Goal: Transaction & Acquisition: Purchase product/service

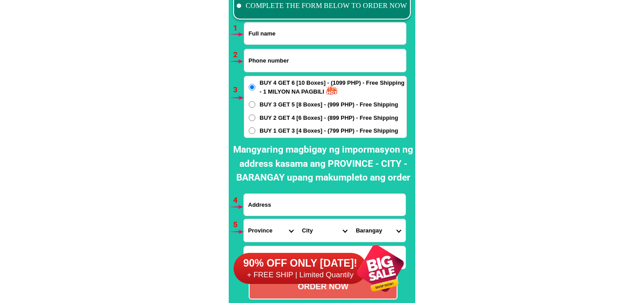
scroll to position [6564, 0]
click at [277, 40] on input "Input full_name" at bounding box center [325, 34] width 162 height 22
paste input "[PERSON_NAME]"
type input "[PERSON_NAME]"
click at [304, 64] on input "Input phone_number" at bounding box center [325, 60] width 162 height 23
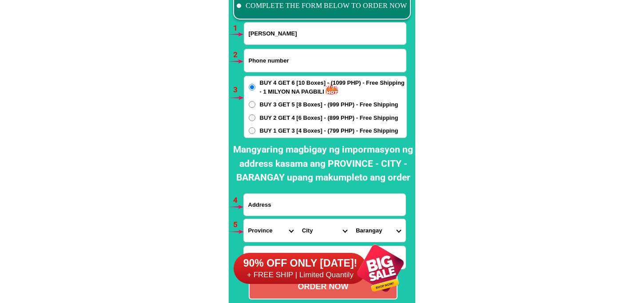
paste input "0921 412 9252"
click at [263, 66] on input "0921 412 9252" at bounding box center [325, 60] width 162 height 23
click at [273, 63] on input "0921412 9252" at bounding box center [325, 60] width 162 height 23
type input "09214129252"
click at [269, 132] on span "BUY 1 GET 3 [4 Boxes] - (799 PHP) - Free Shipping" at bounding box center [329, 131] width 139 height 9
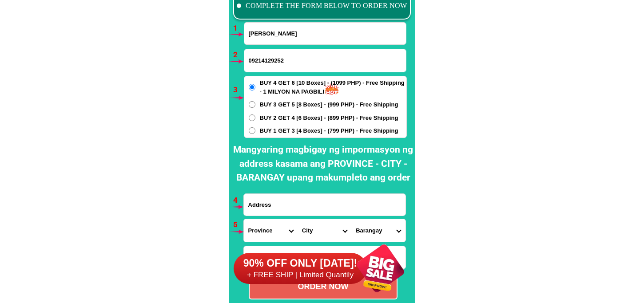
click at [255, 132] on input "BUY 1 GET 3 [4 Boxes] - (799 PHP) - Free Shipping" at bounding box center [252, 130] width 7 height 7
radio input "true"
click at [282, 196] on input "Input address" at bounding box center [325, 205] width 162 height 22
paste input "MANGGA PUTOL , [GEOGRAPHIC_DATA]. [GEOGRAPHIC_DATA]. MACASANDIG CAGAYAN DE. [GE…"
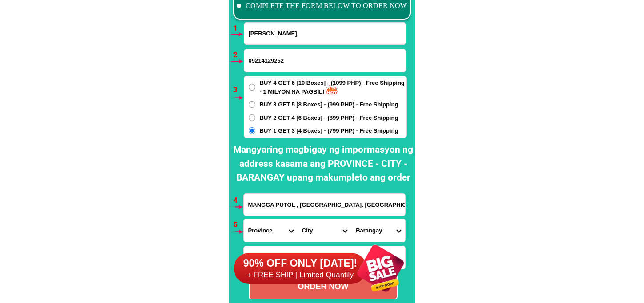
scroll to position [0, 118]
type input "MANGGA PUTOL , [GEOGRAPHIC_DATA]. [GEOGRAPHIC_DATA]. MACASANDIG CAGAYAN DE. [GE…"
drag, startPoint x: 272, startPoint y: 231, endPoint x: 318, endPoint y: 145, distance: 97.7
click at [272, 231] on select "Province [GEOGRAPHIC_DATA] [GEOGRAPHIC_DATA][PERSON_NAME][GEOGRAPHIC_DATA][GEOG…" at bounding box center [271, 230] width 54 height 23
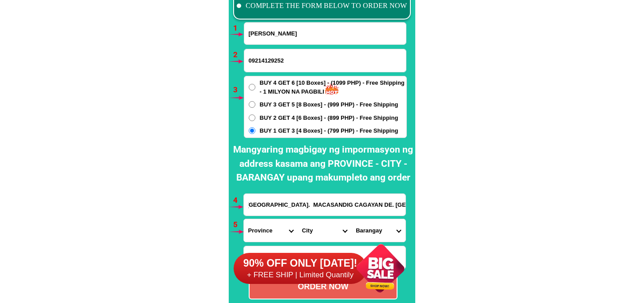
scroll to position [0, 0]
select select "63_386"
click at [244, 219] on select "Province [GEOGRAPHIC_DATA] [GEOGRAPHIC_DATA][PERSON_NAME][GEOGRAPHIC_DATA][GEOG…" at bounding box center [271, 230] width 54 height 23
drag, startPoint x: 314, startPoint y: 228, endPoint x: 314, endPoint y: 220, distance: 8.0
click at [314, 227] on select "City Alubijid [GEOGRAPHIC_DATA][PERSON_NAME][GEOGRAPHIC_DATA][GEOGRAPHIC_DATA] …" at bounding box center [324, 230] width 54 height 23
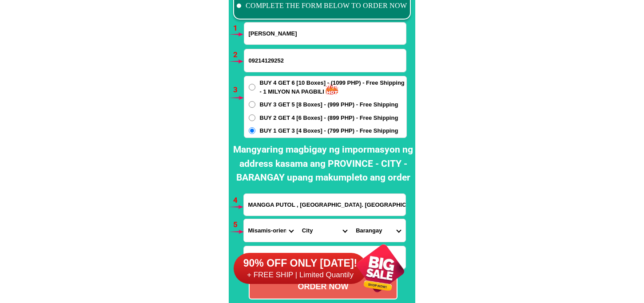
select select "63_386807"
click at [297, 219] on select "City Alubijid [GEOGRAPHIC_DATA][PERSON_NAME][GEOGRAPHIC_DATA][GEOGRAPHIC_DATA] …" at bounding box center [324, 230] width 54 height 23
drag, startPoint x: 382, startPoint y: 230, endPoint x: 380, endPoint y: 220, distance: 9.6
click at [380, 226] on select "Barangay Agusan Baikingon [GEOGRAPHIC_DATA] Balulang Barangay 1 (pob.) Barangay…" at bounding box center [378, 230] width 54 height 23
select select "63_3868078284"
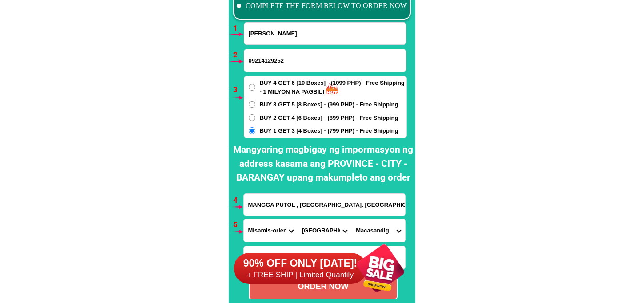
click at [351, 219] on select "Barangay Agusan Baikingon [GEOGRAPHIC_DATA] Balulang Barangay 1 (pob.) Barangay…" at bounding box center [378, 230] width 54 height 23
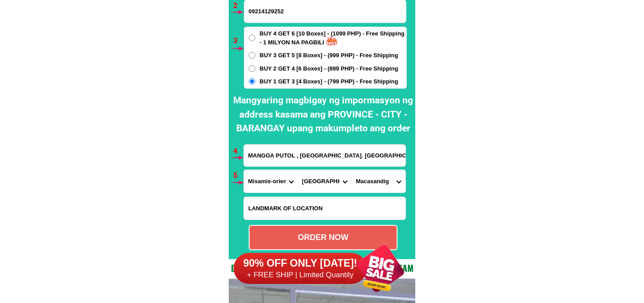
click at [325, 227] on div "ORDER NOW" at bounding box center [323, 237] width 149 height 25
radio input "true"
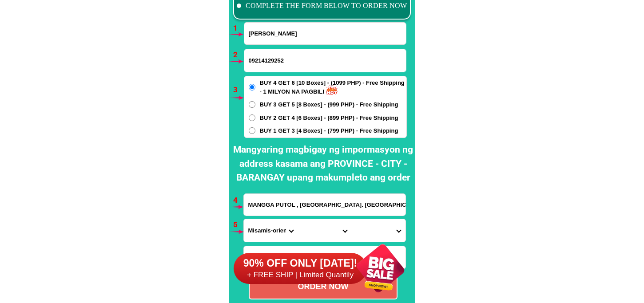
click at [265, 37] on input "[PERSON_NAME]" at bounding box center [325, 34] width 162 height 22
paste input "[PERSON_NAME]"
type input "[PERSON_NAME]"
click at [270, 59] on input "Input phone_number" at bounding box center [325, 60] width 162 height 23
paste input "09810881447"
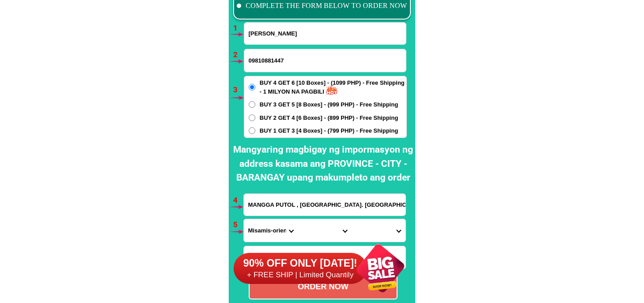
type input "09810881447"
click at [283, 215] on div "MANGGA PUTOL , [GEOGRAPHIC_DATA]. [GEOGRAPHIC_DATA]. MACASANDIG CAGAYAN DE. [GE…" at bounding box center [324, 205] width 163 height 23
click at [283, 211] on input "MANGGA PUTOL , [GEOGRAPHIC_DATA]. [GEOGRAPHIC_DATA]. MACASANDIG CAGAYAN DE. [GE…" at bounding box center [325, 205] width 162 height 22
paste input "[PERSON_NAME] [PERSON_NAME] city [GEOGRAPHIC_DATA]"
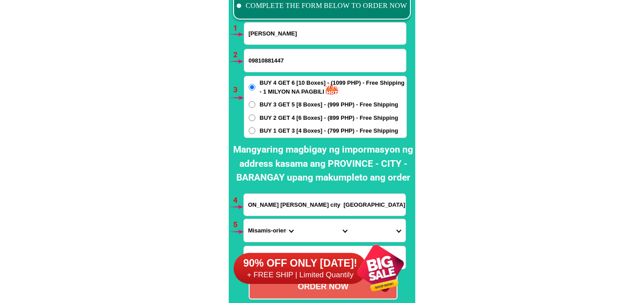
type input "[PERSON_NAME] [PERSON_NAME] city [GEOGRAPHIC_DATA]"
drag, startPoint x: 262, startPoint y: 232, endPoint x: 269, endPoint y: 220, distance: 13.7
click at [262, 232] on select "Province [GEOGRAPHIC_DATA] [GEOGRAPHIC_DATA][PERSON_NAME][GEOGRAPHIC_DATA][GEOG…" at bounding box center [271, 230] width 54 height 23
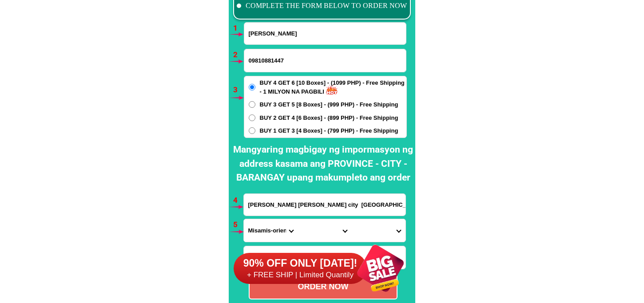
select select "63_773"
click at [244, 219] on select "Province [GEOGRAPHIC_DATA] [GEOGRAPHIC_DATA][PERSON_NAME][GEOGRAPHIC_DATA][GEOG…" at bounding box center [271, 230] width 54 height 23
click at [316, 224] on select "City [PERSON_NAME]-e.-[PERSON_NAME][GEOGRAPHIC_DATA]-[PERSON_NAME][GEOGRAPHIC_D…" at bounding box center [324, 230] width 54 height 23
select select "63_7732798"
click at [297, 219] on select "City [PERSON_NAME]-e.-[PERSON_NAME][GEOGRAPHIC_DATA]-[PERSON_NAME][GEOGRAPHIC_D…" at bounding box center [324, 230] width 54 height 23
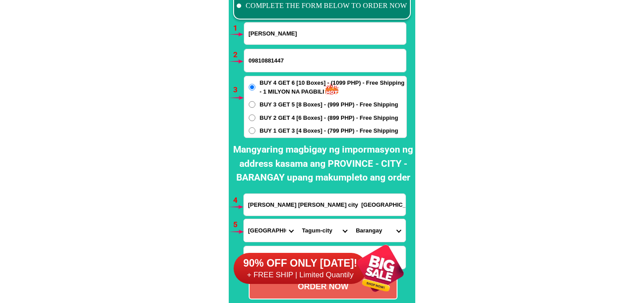
drag, startPoint x: 365, startPoint y: 230, endPoint x: 372, endPoint y: 220, distance: 11.5
click at [365, 229] on select "Barangay Apokon Bincungan [PERSON_NAME][GEOGRAPHIC_DATA] [GEOGRAPHIC_DATA][PERS…" at bounding box center [378, 230] width 54 height 23
select select "63_77327982224"
click at [351, 219] on select "Barangay Apokon Bincungan [PERSON_NAME][GEOGRAPHIC_DATA] [GEOGRAPHIC_DATA][PERS…" at bounding box center [378, 230] width 54 height 23
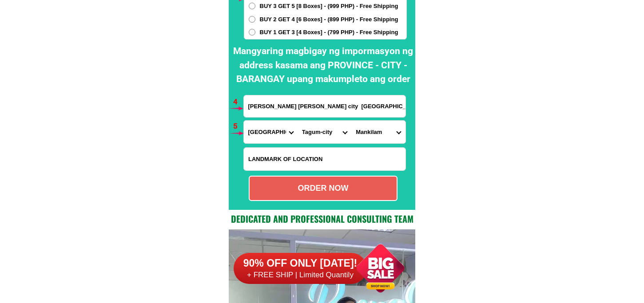
click at [325, 201] on form "[PERSON_NAME] 09810881447 ORDER NOW [PERSON_NAME] [PERSON_NAME][GEOGRAPHIC_DATA…" at bounding box center [324, 62] width 163 height 277
click at [327, 196] on div "ORDER NOW" at bounding box center [323, 188] width 149 height 25
radio input "true"
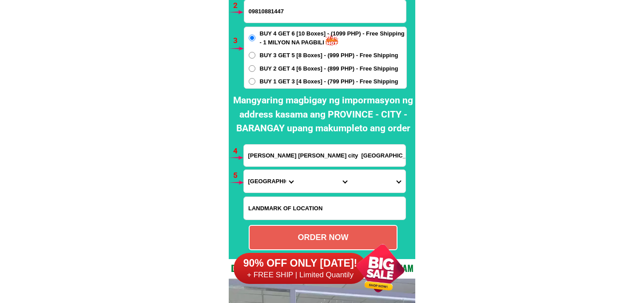
scroll to position [6514, 0]
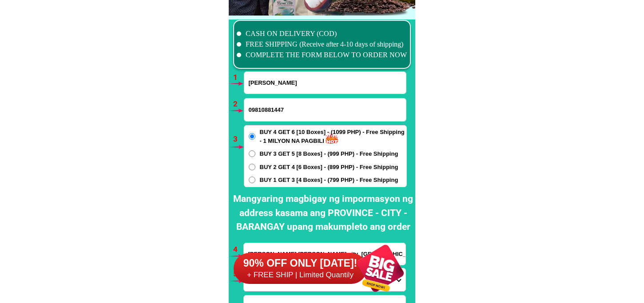
drag, startPoint x: 285, startPoint y: 97, endPoint x: 284, endPoint y: 87, distance: 9.3
click at [284, 97] on form "[PERSON_NAME] 09810881447 ORDER NOW [PERSON_NAME] [PERSON_NAME][GEOGRAPHIC_DATA…" at bounding box center [324, 209] width 163 height 277
click at [283, 85] on input "[PERSON_NAME]" at bounding box center [325, 83] width 162 height 22
paste input "[PERSON_NAME]"
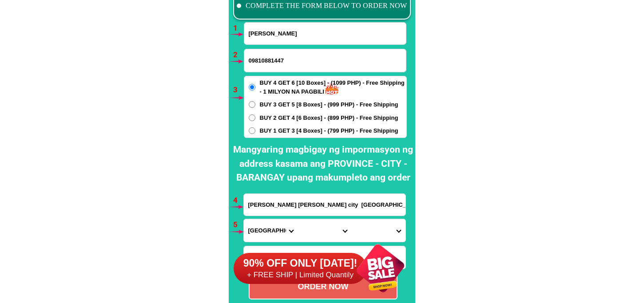
type input "[PERSON_NAME]"
click at [266, 60] on input "Input phone_number" at bounding box center [325, 60] width 162 height 23
paste input "09604158234"
type input "09604158234"
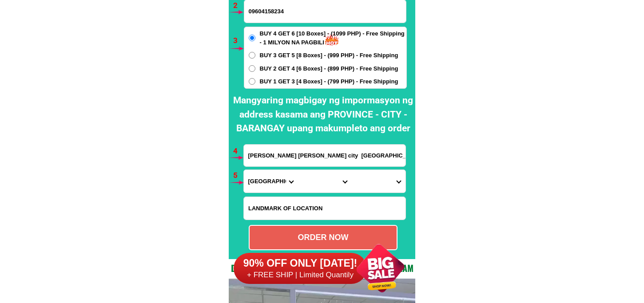
click at [298, 214] on input "Input LANDMARKOFLOCATION" at bounding box center [325, 208] width 162 height 23
paste input "may nkapark n bluejeep s harap [PERSON_NAME] store."
type input "may nkapark n bluejeep s harap [PERSON_NAME] store."
click at [290, 149] on input "[PERSON_NAME] [PERSON_NAME] city [GEOGRAPHIC_DATA]" at bounding box center [325, 156] width 162 height 22
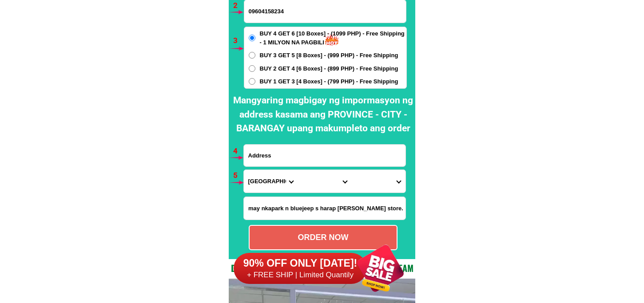
paste input "c/0 [PERSON_NAME] store 252 kasunduan ext. Commonwealth Q. C."
type input "c/0 [PERSON_NAME] store 252 kasunduan ext. Commonwealth Q. C."
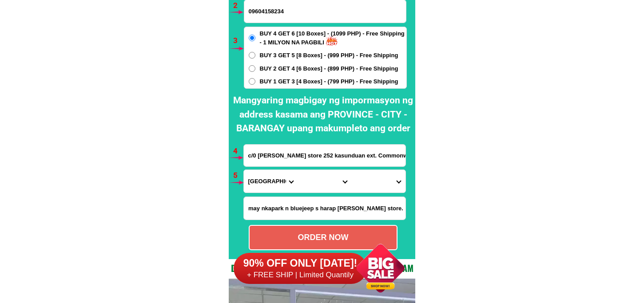
drag, startPoint x: 264, startPoint y: 184, endPoint x: 268, endPoint y: 178, distance: 7.2
click at [264, 184] on select "Province [GEOGRAPHIC_DATA] [GEOGRAPHIC_DATA][PERSON_NAME][GEOGRAPHIC_DATA][GEOG…" at bounding box center [271, 181] width 54 height 23
select select "63_219"
click at [244, 170] on select "Province [GEOGRAPHIC_DATA] [GEOGRAPHIC_DATA][PERSON_NAME][GEOGRAPHIC_DATA][GEOG…" at bounding box center [271, 181] width 54 height 23
drag, startPoint x: 320, startPoint y: 181, endPoint x: 322, endPoint y: 170, distance: 10.8
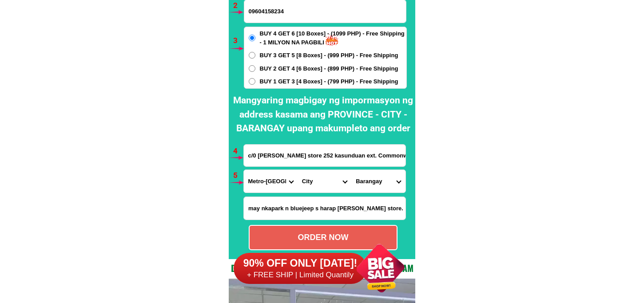
click at [320, 181] on select "City [GEOGRAPHIC_DATA] [GEOGRAPHIC_DATA] [GEOGRAPHIC_DATA] [GEOGRAPHIC_DATA]-ci…" at bounding box center [324, 181] width 54 height 23
select select "63_2194070"
click at [297, 170] on select "City [GEOGRAPHIC_DATA] [GEOGRAPHIC_DATA] [GEOGRAPHIC_DATA] [GEOGRAPHIC_DATA]-ci…" at bounding box center [324, 181] width 54 height 23
drag, startPoint x: 373, startPoint y: 188, endPoint x: 373, endPoint y: 177, distance: 11.6
click at [373, 186] on select "Barangay [PERSON_NAME] [PERSON_NAME] Bagbag Bago bantay Bagong lipunan ng crame…" at bounding box center [378, 181] width 54 height 23
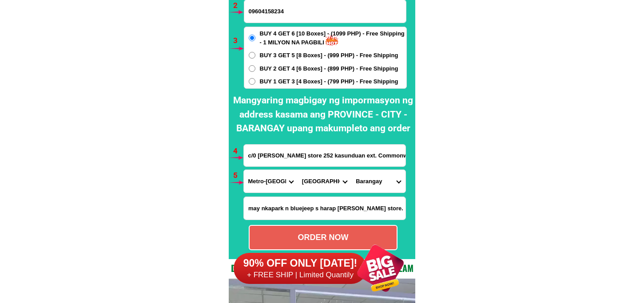
select select "63_21940708704"
click at [351, 170] on select "Barangay [PERSON_NAME] [PERSON_NAME] Bagbag Bago bantay Bagong lipunan ng crame…" at bounding box center [378, 181] width 54 height 23
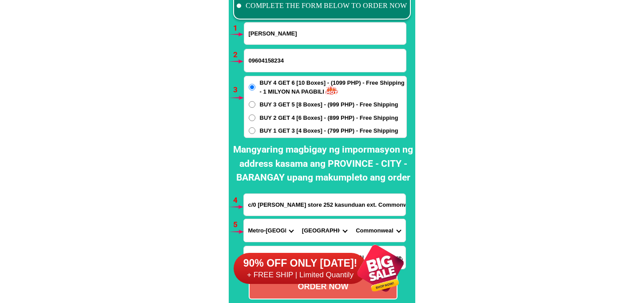
scroll to position [6662, 0]
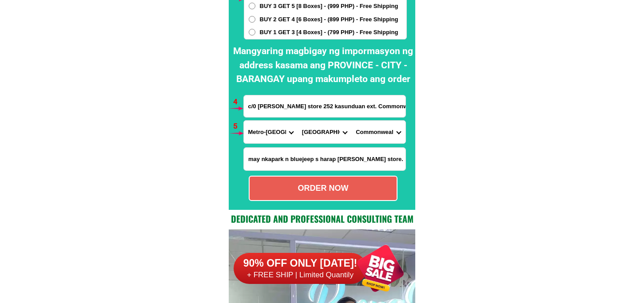
click at [286, 30] on span "BUY 1 GET 3 [4 Boxes] - (799 PHP) - Free Shipping" at bounding box center [329, 32] width 139 height 9
click at [255, 30] on input "BUY 1 GET 3 [4 Boxes] - (799 PHP) - Free Shipping" at bounding box center [252, 32] width 7 height 7
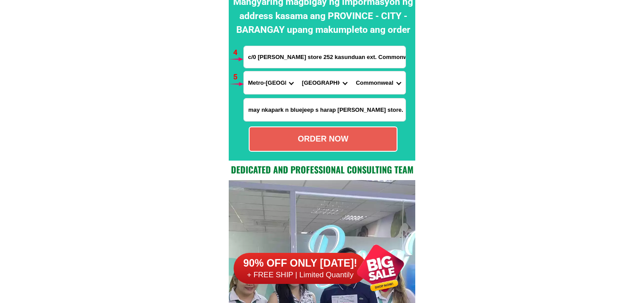
drag, startPoint x: 305, startPoint y: 149, endPoint x: 308, endPoint y: 143, distance: 6.0
click at [305, 148] on div "ORDER NOW" at bounding box center [323, 139] width 149 height 25
radio input "true"
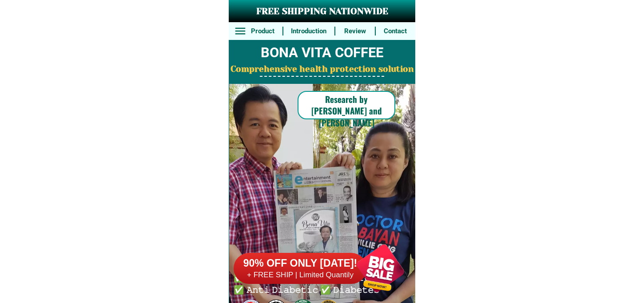
click at [383, 264] on div at bounding box center [380, 269] width 70 height 70
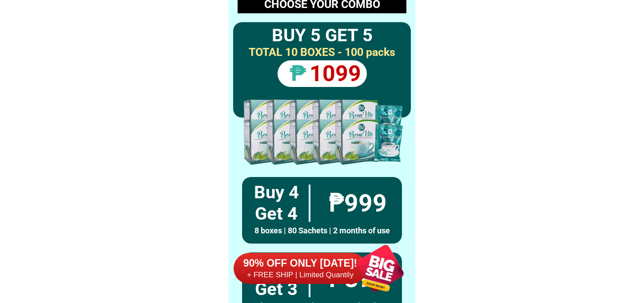
scroll to position [6529, 0]
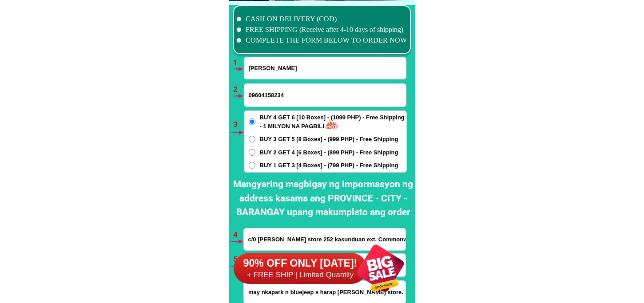
click at [288, 76] on input "[PERSON_NAME]" at bounding box center [325, 68] width 162 height 22
paste input "Ma.[PERSON_NAME]"
type input "Ma.[PERSON_NAME]"
click at [274, 94] on input "09604158234" at bounding box center [325, 95] width 162 height 23
paste input "09606972410"
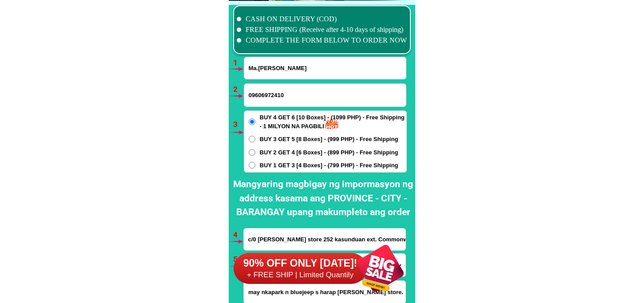
type input "09606972410"
click at [285, 169] on span "BUY 1 GET 3 [4 Boxes] - (799 PHP) - Free Shipping" at bounding box center [329, 165] width 139 height 9
click at [255, 169] on input "BUY 1 GET 3 [4 Boxes] - (799 PHP) - Free Shipping" at bounding box center [252, 165] width 7 height 7
radio input "true"
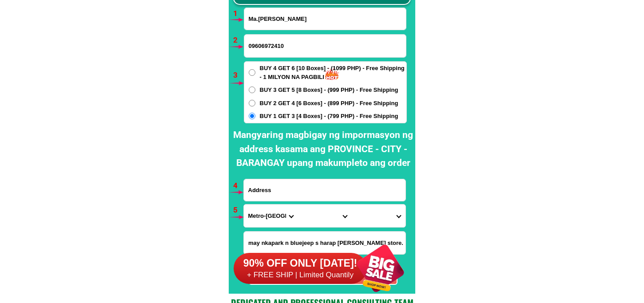
click at [271, 200] on input "Input address" at bounding box center [325, 190] width 162 height 22
paste input "Brgy Jumaguicjic Purok 3 Roxas City Capiz"
type input "Brgy Jumaguicjic Purok 3 Roxas City Capiz"
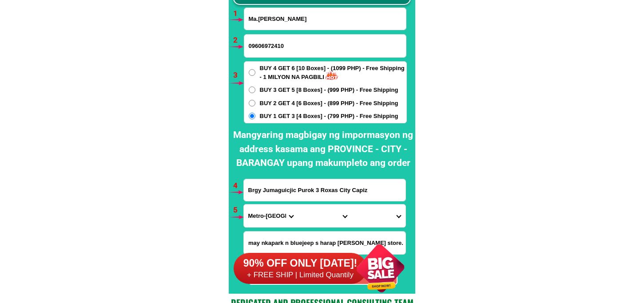
click at [263, 214] on select "Province [GEOGRAPHIC_DATA] [GEOGRAPHIC_DATA][PERSON_NAME][GEOGRAPHIC_DATA][GEOG…" at bounding box center [271, 216] width 54 height 23
select select "63_196"
click at [244, 205] on select "Province [GEOGRAPHIC_DATA] [GEOGRAPHIC_DATA][PERSON_NAME][GEOGRAPHIC_DATA][GEOG…" at bounding box center [271, 216] width 54 height 23
click at [312, 207] on select "City Capiz-[PERSON_NAME][GEOGRAPHIC_DATA]-president-[PERSON_NAME] Ivisan [PERSO…" at bounding box center [324, 216] width 54 height 23
select select "63_1965049"
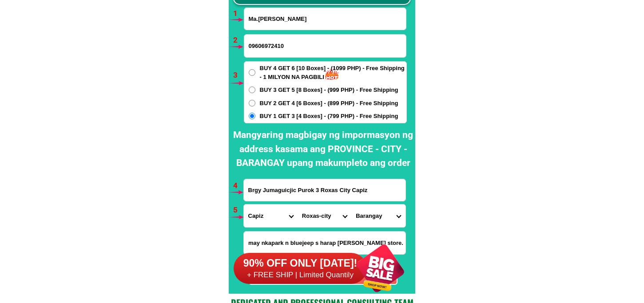
click at [297, 205] on select "City Capiz-[PERSON_NAME][GEOGRAPHIC_DATA]-president-[PERSON_NAME] Ivisan [PERSO…" at bounding box center [324, 216] width 54 height 23
click at [380, 215] on select "Barangay [GEOGRAPHIC_DATA] [GEOGRAPHIC_DATA][PERSON_NAME][GEOGRAPHIC_DATA] [GEO…" at bounding box center [378, 216] width 54 height 23
select select "63_19650496723"
click at [351, 205] on select "Barangay [GEOGRAPHIC_DATA] [GEOGRAPHIC_DATA][PERSON_NAME][GEOGRAPHIC_DATA] [GEO…" at bounding box center [378, 216] width 54 height 23
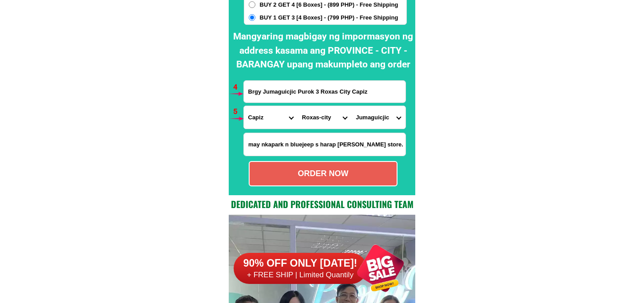
click at [342, 169] on div "ORDER NOW" at bounding box center [323, 174] width 147 height 12
type input "Ma.[PERSON_NAME]"
radio input "true"
